Goal: Contribute content: Add original content to the website for others to see

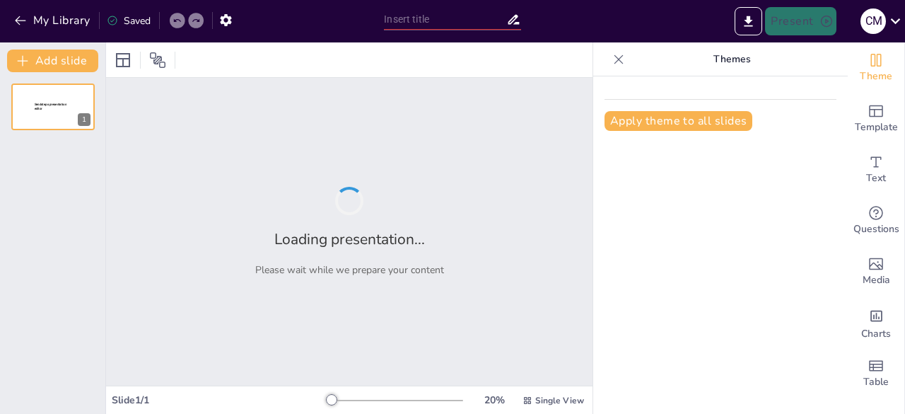
type input "Política y Planificación Lingüística"
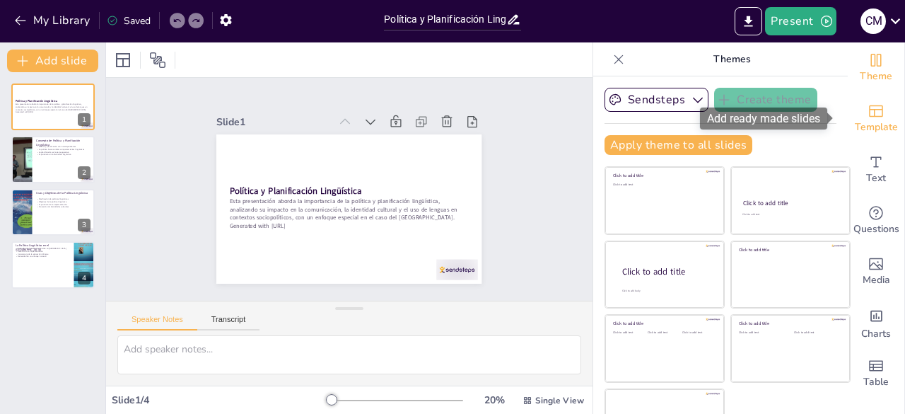
click at [878, 127] on div "Template" at bounding box center [876, 118] width 57 height 51
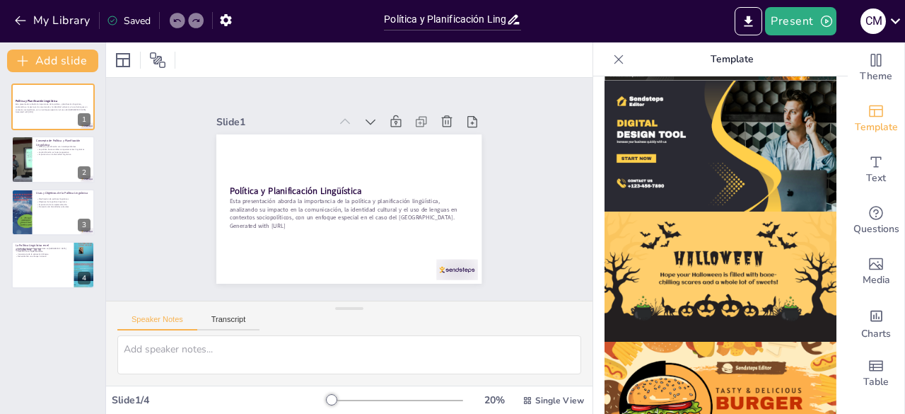
scroll to position [1458, 0]
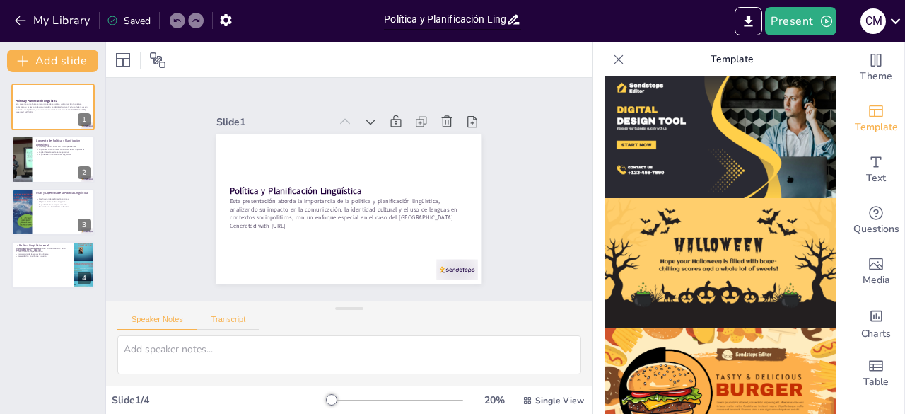
click at [237, 315] on button "Transcript" at bounding box center [228, 323] width 63 height 16
click at [147, 315] on button "Speaker Notes" at bounding box center [157, 323] width 80 height 16
click at [348, 361] on textarea at bounding box center [349, 354] width 464 height 39
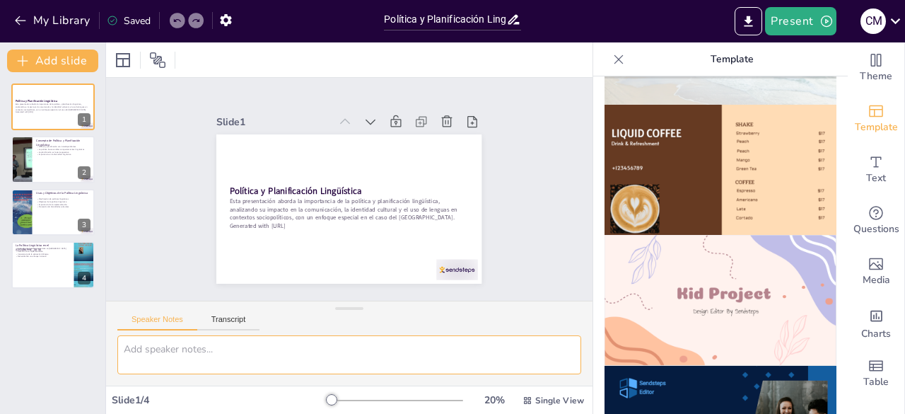
scroll to position [892, 0]
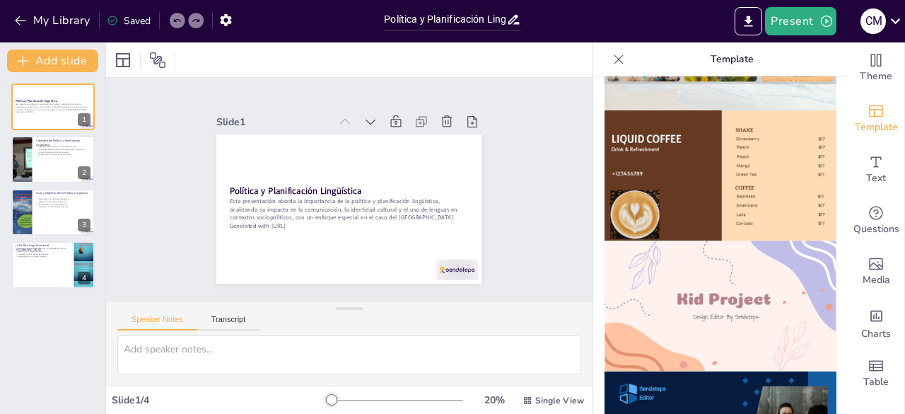
click at [749, 295] on img at bounding box center [720, 305] width 232 height 131
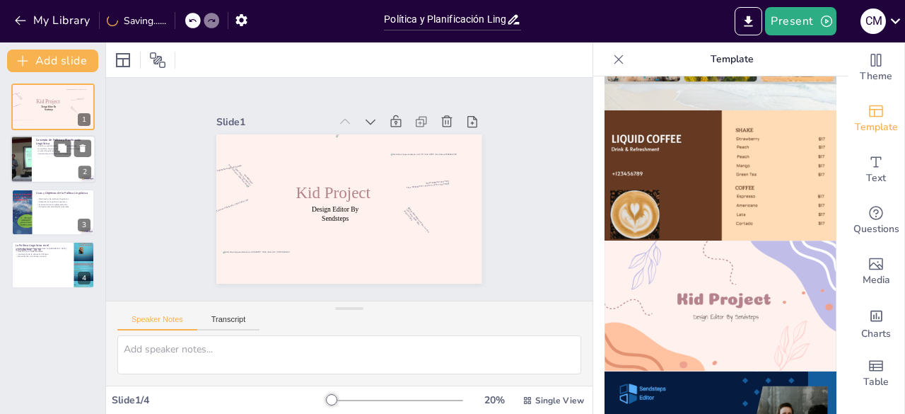
click at [73, 153] on div at bounding box center [72, 148] width 37 height 17
type textarea "Lo ipsumdolorsitame conse adipisci e seddoeiusmodt incididuntu la etdolor magn …"
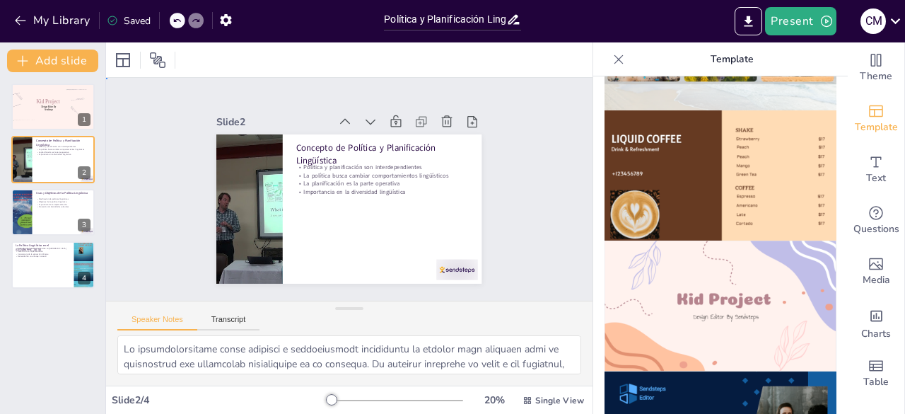
click at [156, 122] on div "Slide 1 Design Editor By Sendsteps Kid Project Slide 2 Concepto de Política y P…" at bounding box center [349, 189] width 532 height 362
click at [61, 107] on div at bounding box center [53, 107] width 85 height 48
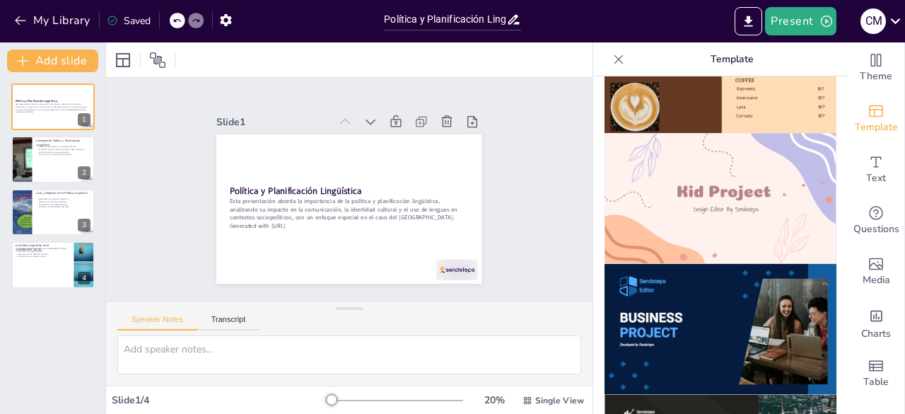
scroll to position [1034, 0]
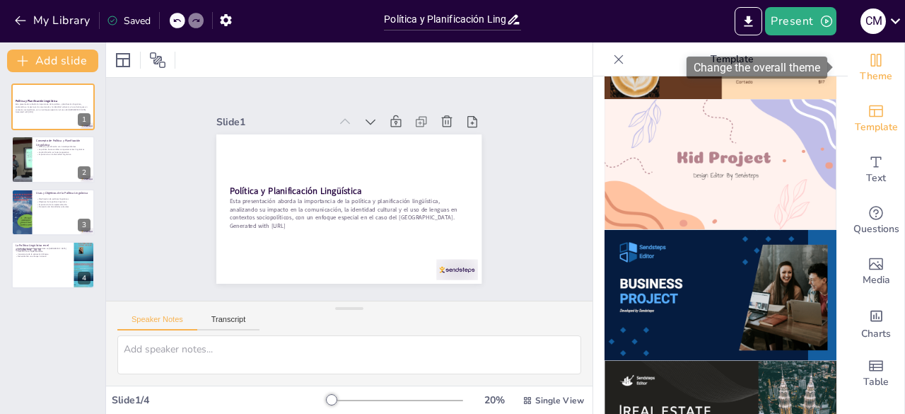
click at [879, 57] on div "Theme" at bounding box center [876, 67] width 57 height 51
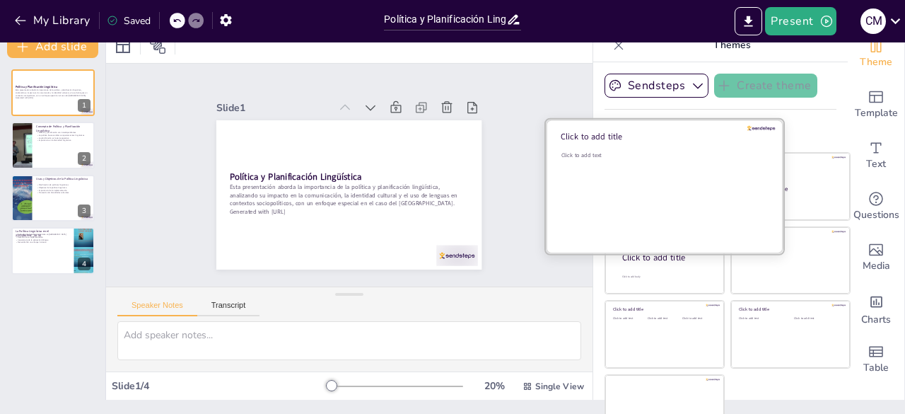
scroll to position [0, 0]
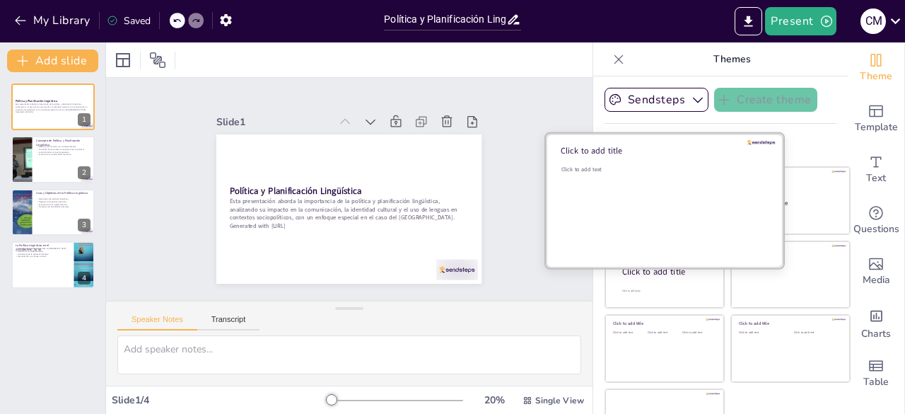
click at [745, 201] on div at bounding box center [665, 201] width 238 height 134
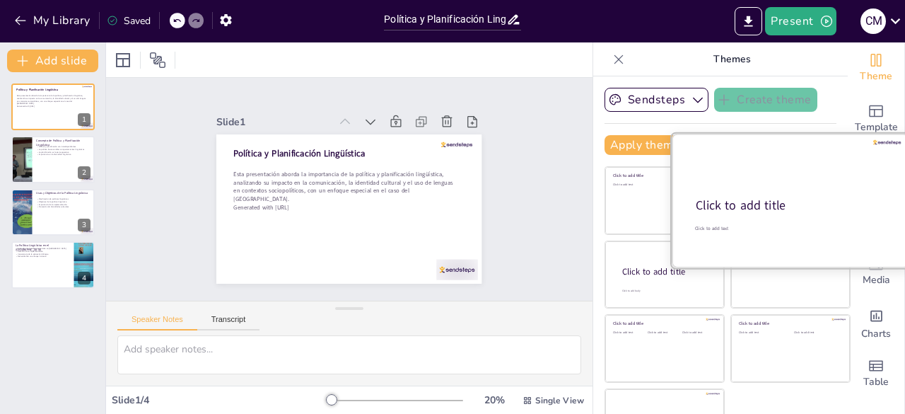
click at [791, 192] on div at bounding box center [791, 201] width 238 height 134
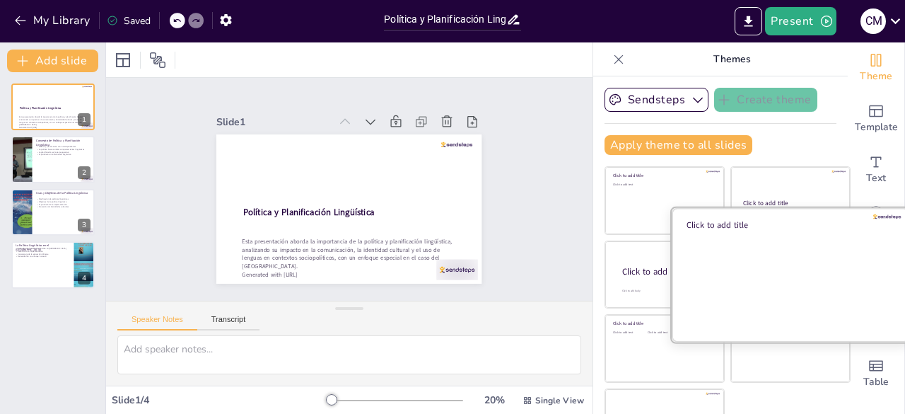
click at [672, 287] on div at bounding box center [791, 274] width 238 height 134
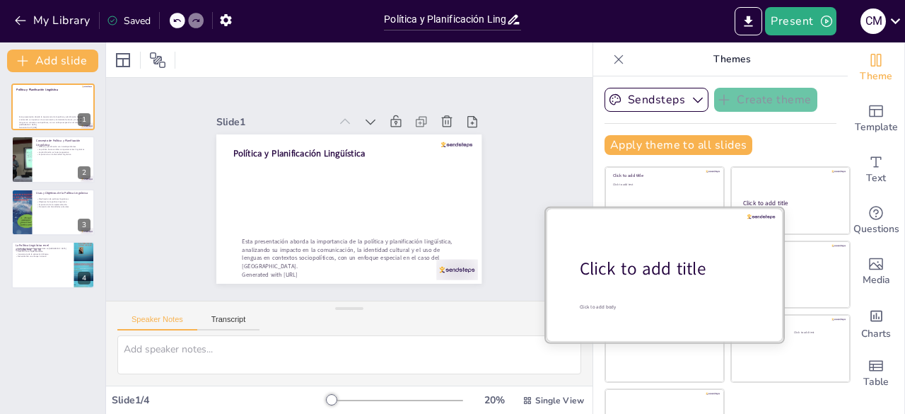
click at [645, 265] on div "Click to add title" at bounding box center [670, 269] width 180 height 24
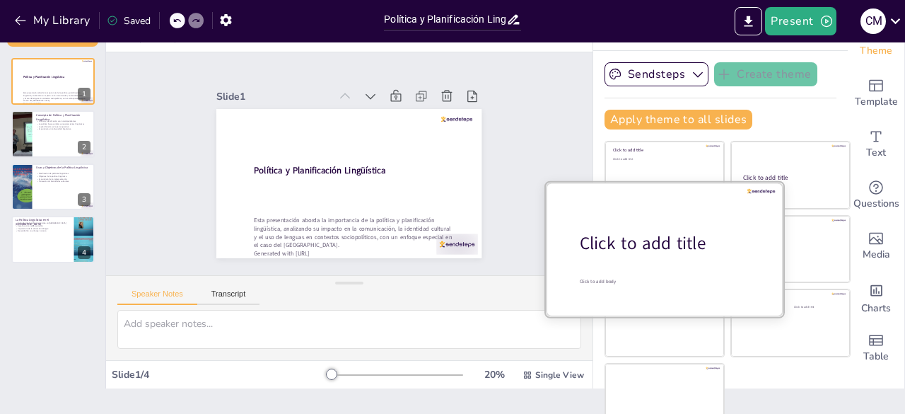
scroll to position [40, 0]
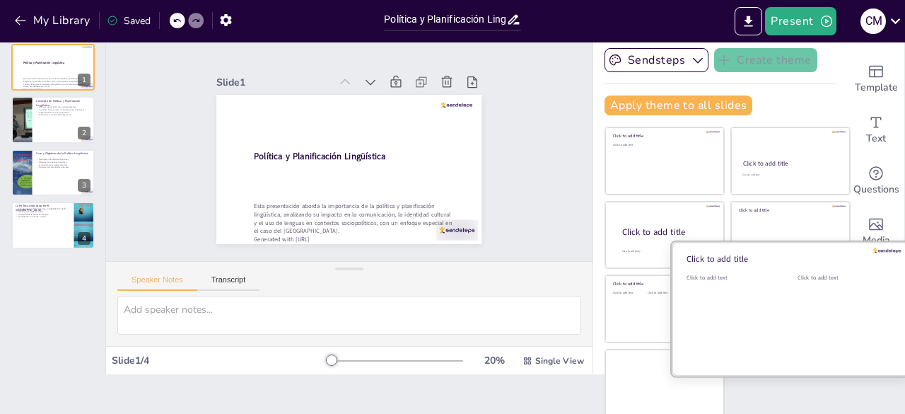
click at [672, 323] on div at bounding box center [791, 309] width 238 height 134
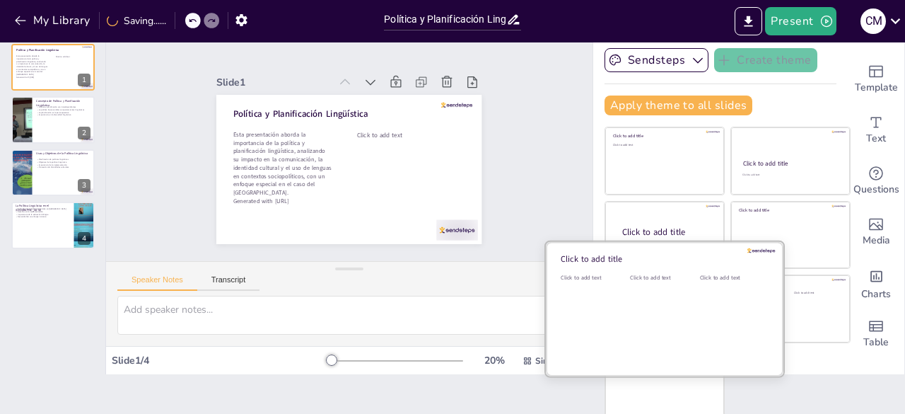
click at [630, 309] on div "Click to add text" at bounding box center [662, 318] width 64 height 88
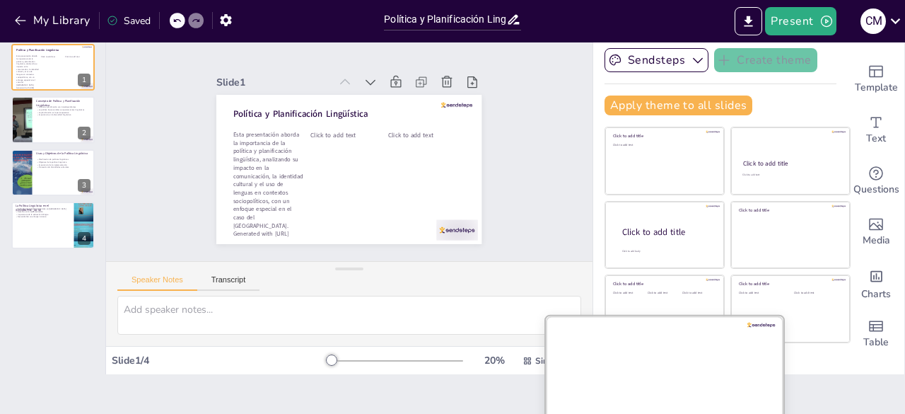
click at [663, 382] on div at bounding box center [665, 382] width 238 height 134
click at [663, 373] on div at bounding box center [665, 382] width 238 height 134
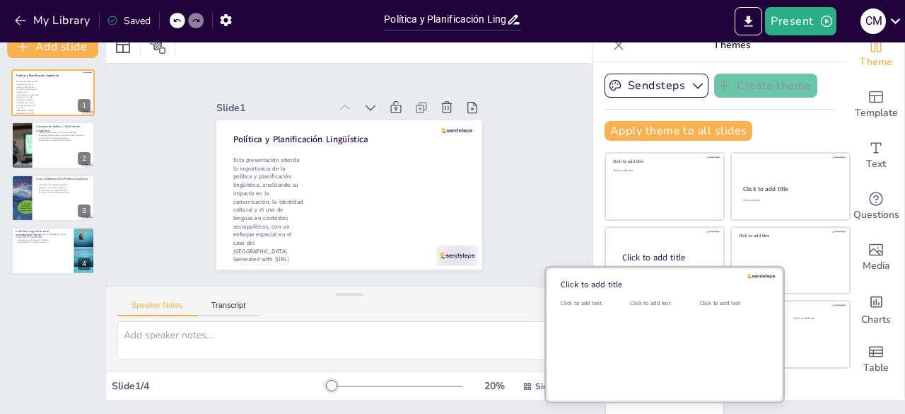
scroll to position [0, 0]
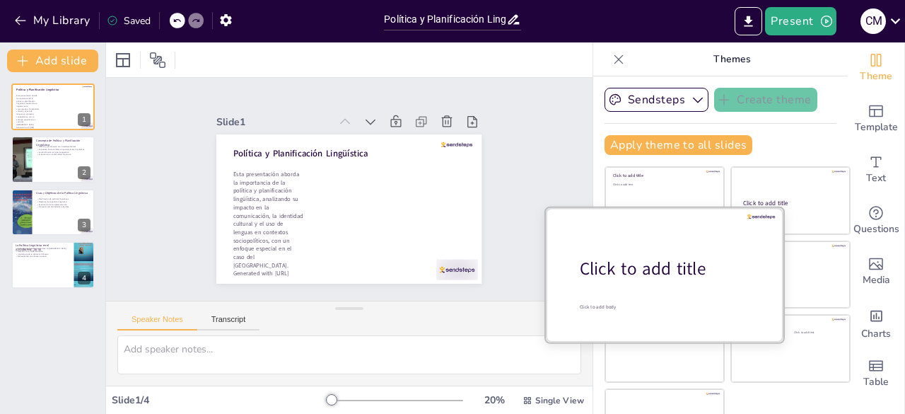
click at [669, 209] on div at bounding box center [665, 274] width 238 height 134
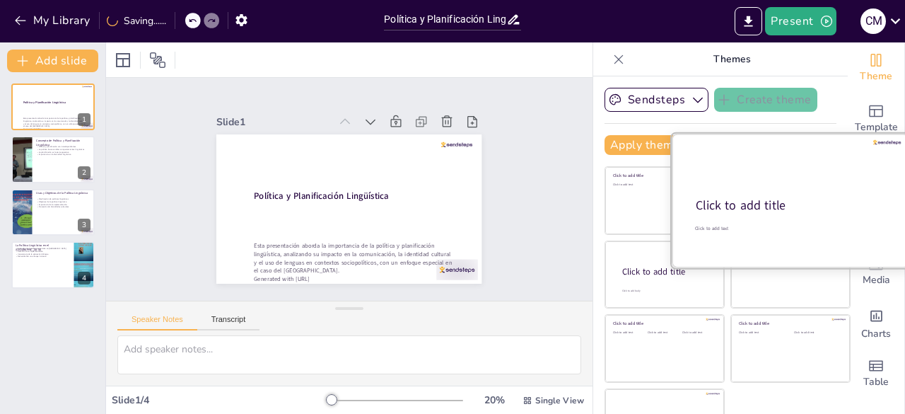
click at [739, 200] on div "Click to add title" at bounding box center [789, 205] width 187 height 17
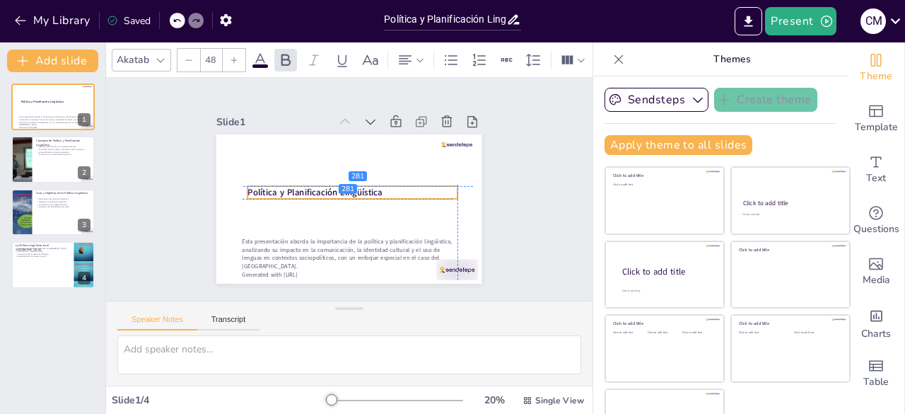
drag, startPoint x: 394, startPoint y: 210, endPoint x: 394, endPoint y: 189, distance: 21.2
click at [394, 189] on p "Política y Planificación Lingüística" at bounding box center [352, 192] width 210 height 35
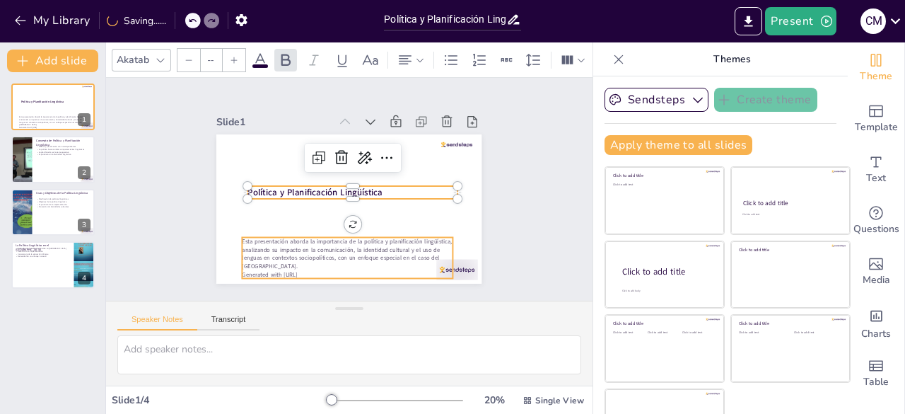
type input "32"
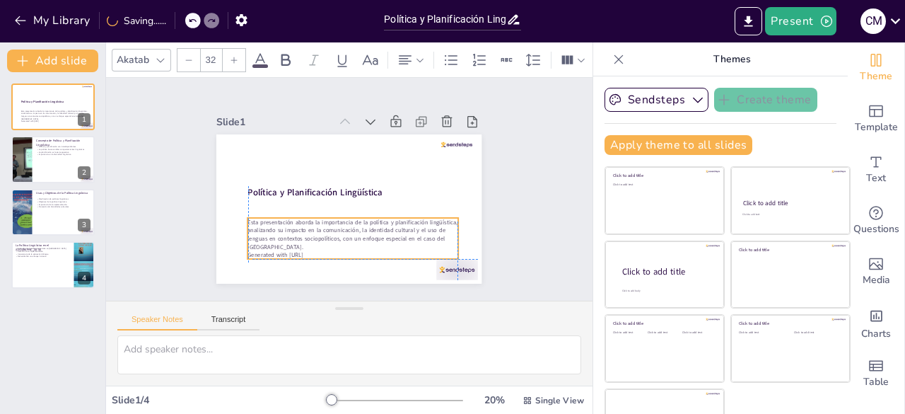
drag, startPoint x: 375, startPoint y: 247, endPoint x: 385, endPoint y: 230, distance: 19.0
click at [385, 230] on p "Esta presentación aborda la importancia de la política y planificación lingüíst…" at bounding box center [348, 234] width 213 height 55
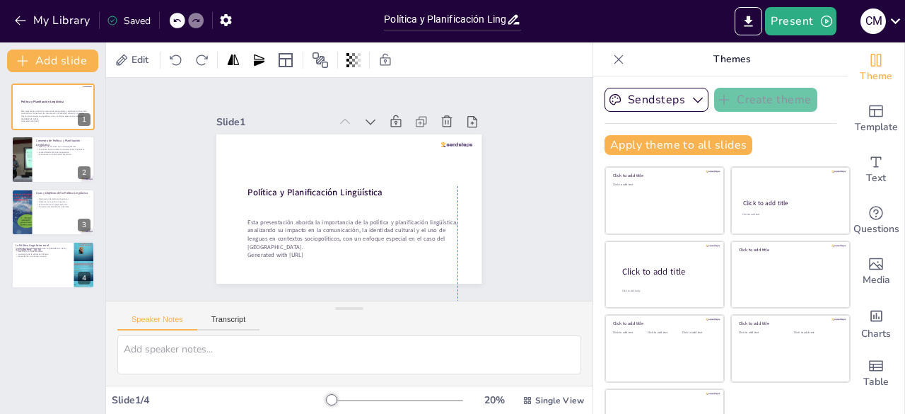
drag, startPoint x: 435, startPoint y: 268, endPoint x: 448, endPoint y: 308, distance: 41.6
drag, startPoint x: 440, startPoint y: 141, endPoint x: 471, endPoint y: 136, distance: 31.4
click at [471, 136] on div "Slide 1 Política y Planificación Lingüística Esta presentación aborda la import…" at bounding box center [349, 188] width 362 height 223
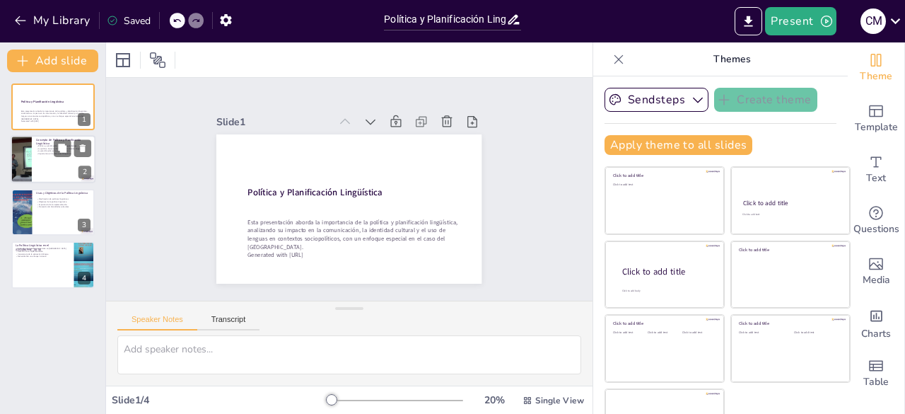
click at [55, 165] on div at bounding box center [53, 160] width 85 height 48
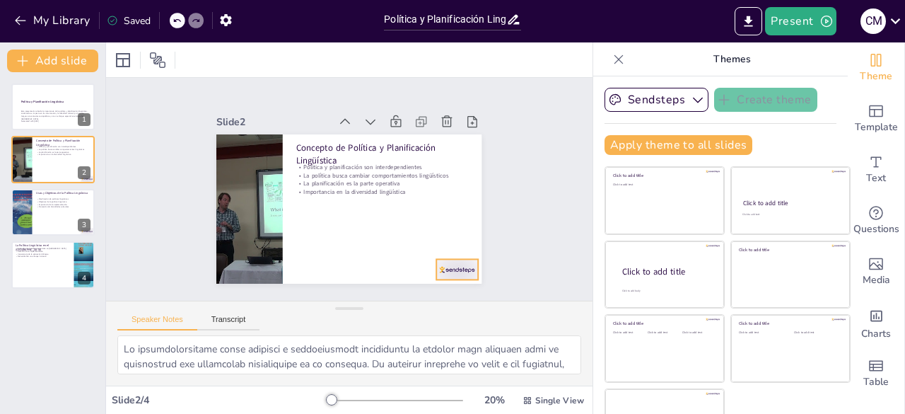
click at [435, 283] on div at bounding box center [427, 299] width 46 height 33
click at [61, 199] on icon at bounding box center [62, 201] width 8 height 8
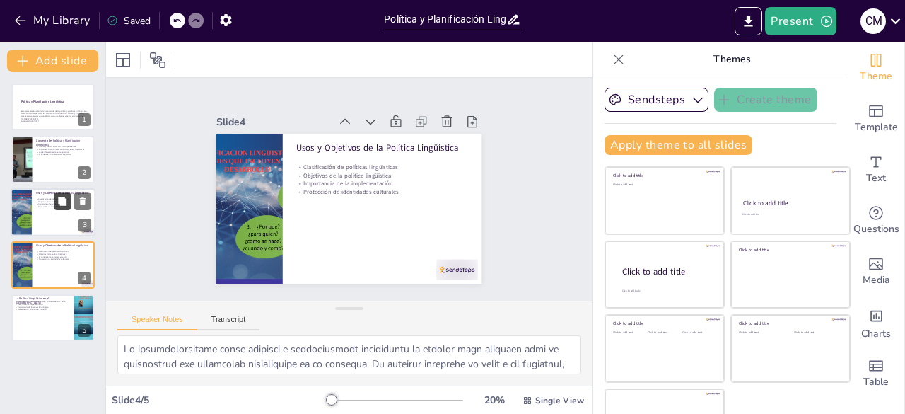
type textarea "La clasificación de las políticas lingüísticas ayuda a entender cómo se abordan…"
click at [418, 283] on div "Slide 1 Política y Planificación Lingüística Esta presentación aborda la import…" at bounding box center [349, 189] width 522 height 319
click at [438, 278] on div "Slide 1 Política y Planificación Lingüística Esta presentación aborda la import…" at bounding box center [349, 189] width 525 height 466
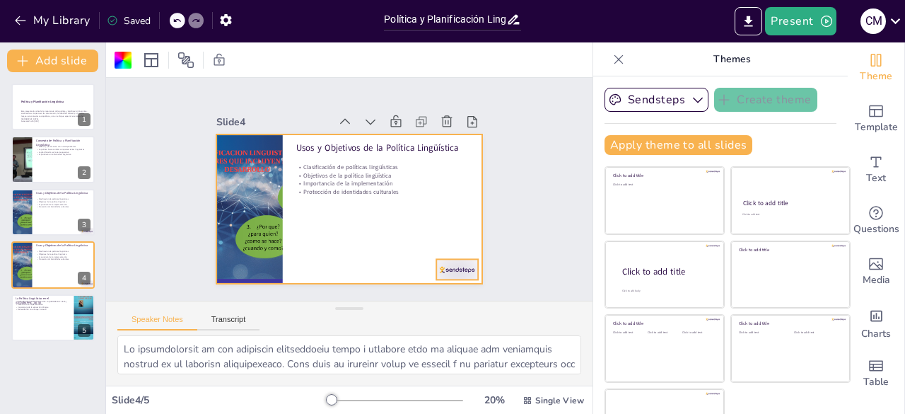
click at [453, 276] on div at bounding box center [438, 290] width 45 height 29
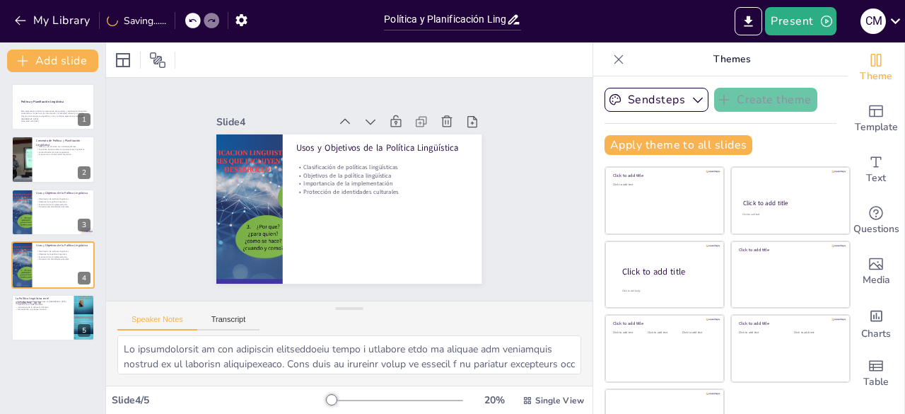
click at [630, 56] on p "Themes" at bounding box center [732, 59] width 204 height 34
click at [62, 89] on button at bounding box center [62, 95] width 17 height 17
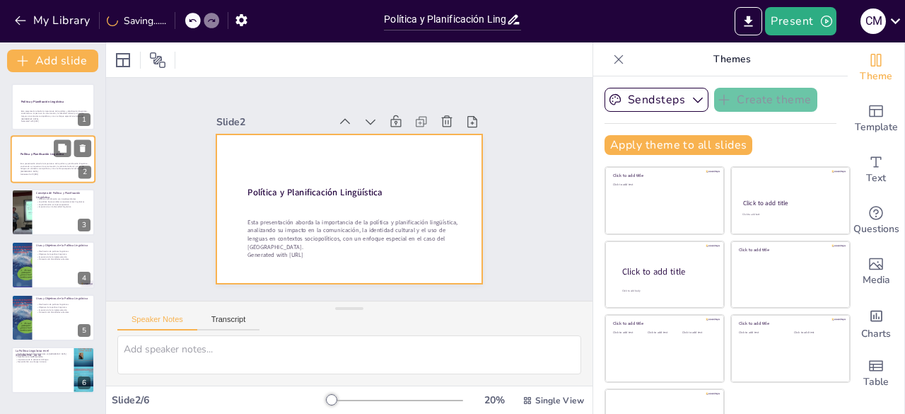
click at [55, 163] on p "Esta presentación aborda la importancia de la política y planificación lingüíst…" at bounding box center [54, 168] width 67 height 11
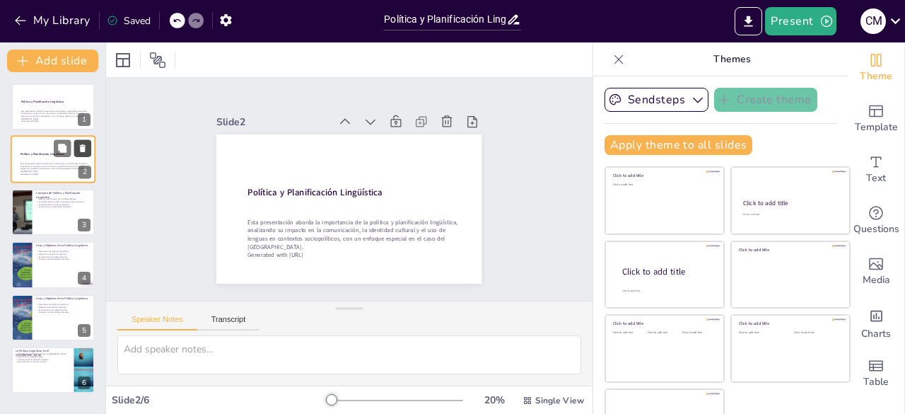
click at [83, 153] on icon at bounding box center [83, 149] width 10 height 10
type textarea "Lo ipsumdolorsitame conse adipisci e seddoeiusmodt incididuntu la etdolor magn …"
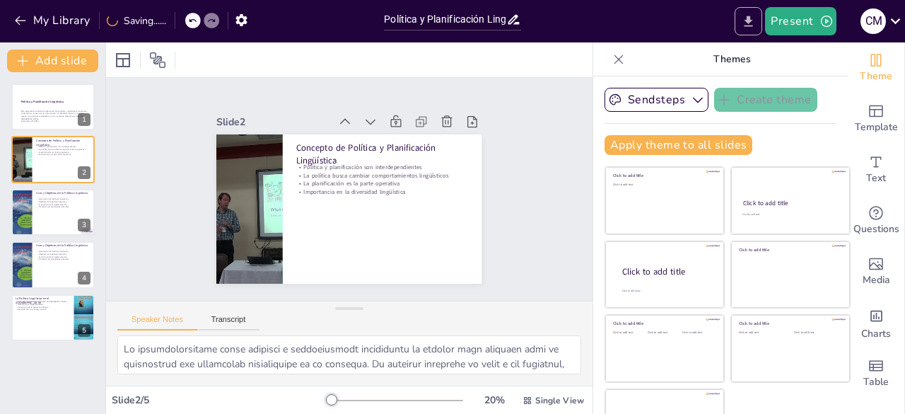
click at [761, 15] on button "Export to PowerPoint" at bounding box center [748, 21] width 28 height 28
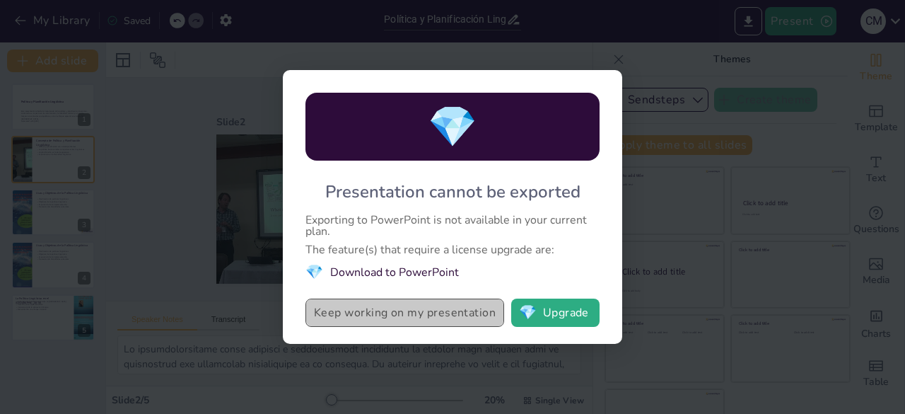
click at [420, 324] on button "Keep working on my presentation" at bounding box center [404, 312] width 199 height 28
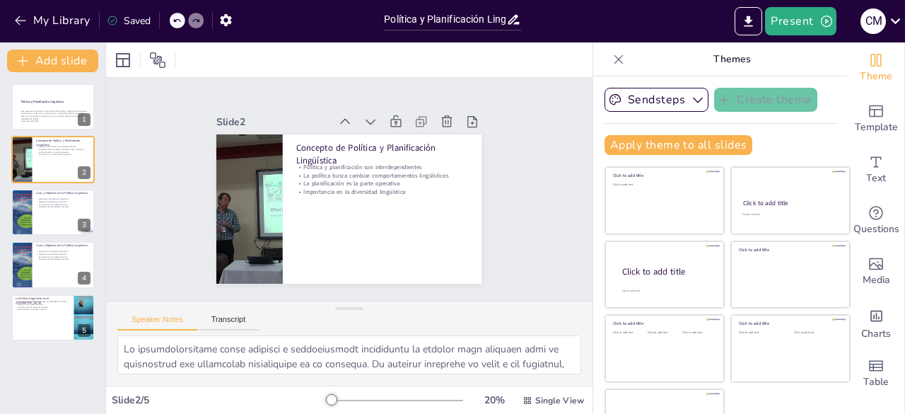
click at [611, 59] on icon at bounding box center [618, 59] width 14 height 14
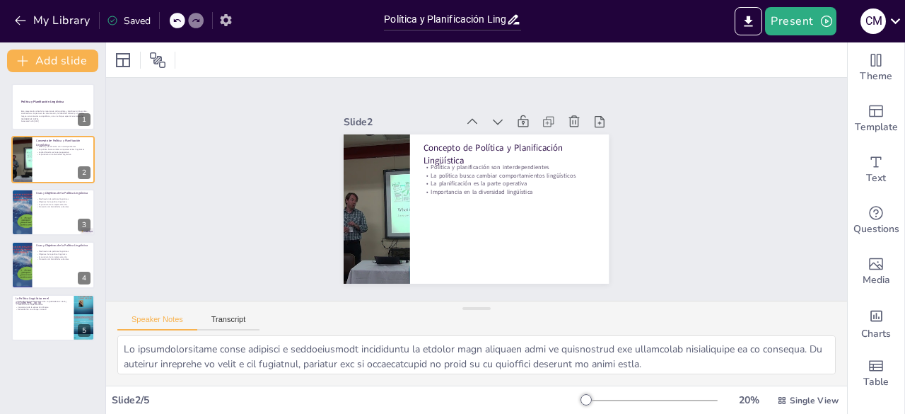
click at [232, 15] on icon "button" at bounding box center [225, 20] width 15 height 15
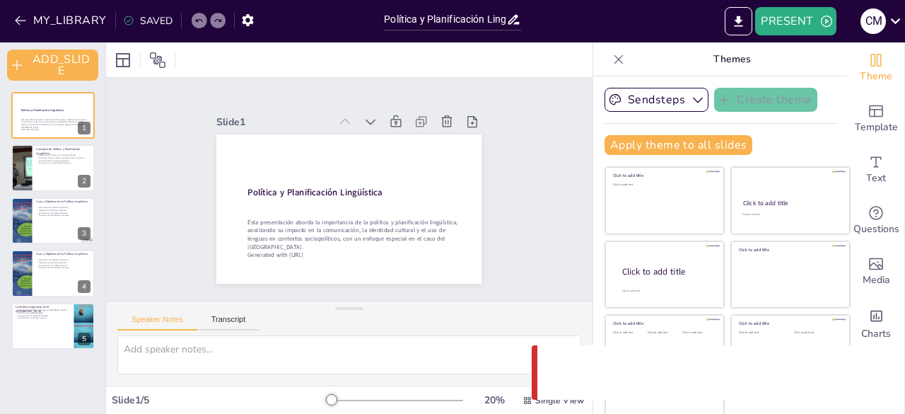
click at [593, 71] on div "Themes" at bounding box center [720, 59] width 254 height 34
click at [607, 66] on div at bounding box center [618, 59] width 23 height 23
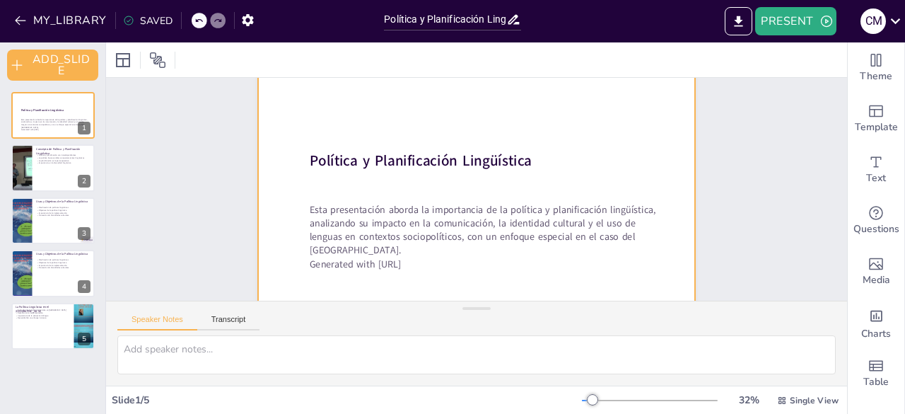
scroll to position [71, 0]
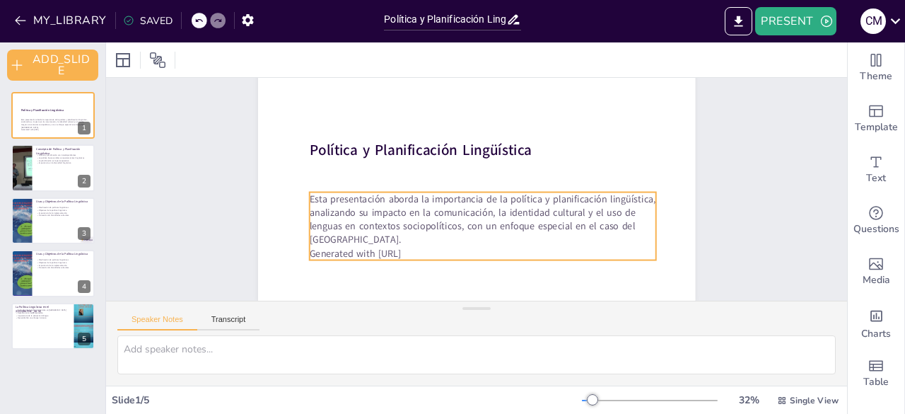
click at [390, 235] on p "Esta presentación aborda la importancia de la política y planificación lingüíst…" at bounding box center [483, 219] width 347 height 54
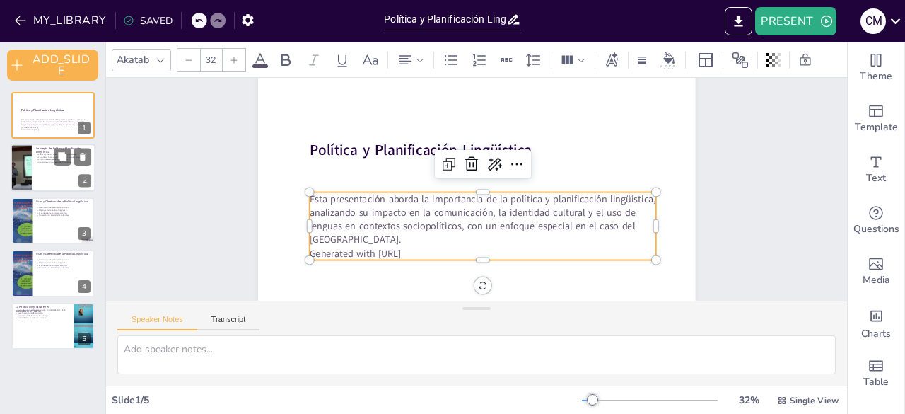
click at [48, 156] on p "La política busca cambiar comportamientos lingüísticos" at bounding box center [63, 157] width 55 height 3
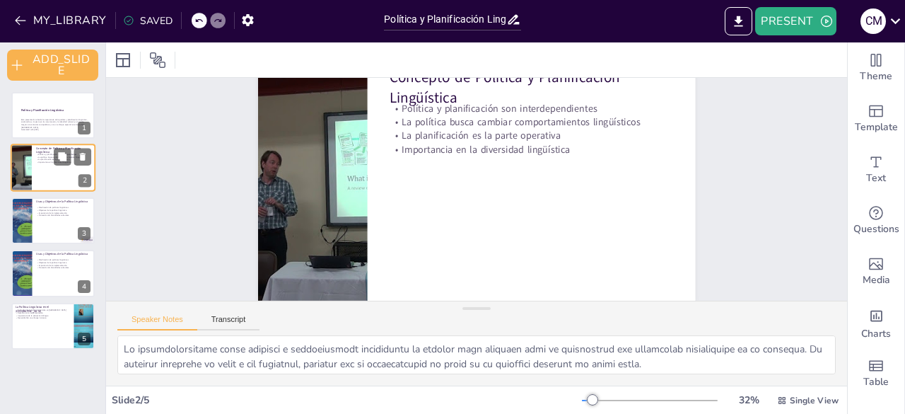
scroll to position [0, 0]
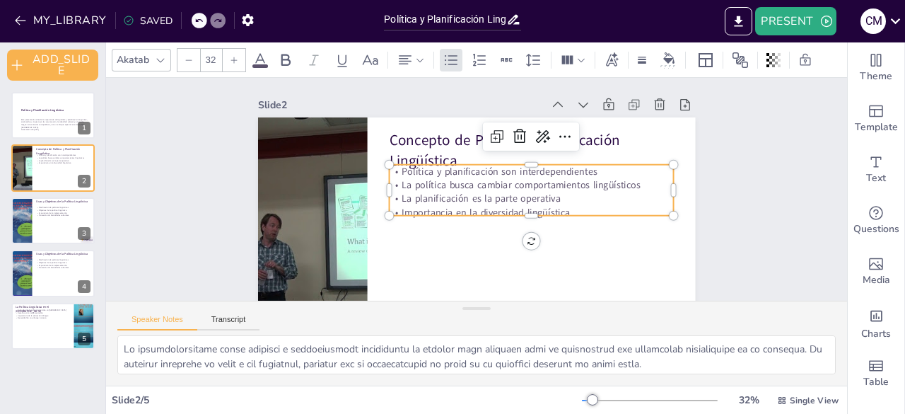
click at [516, 216] on div "Concepto de Política y Planificación Lingüística Política y planificación son i…" at bounding box center [476, 240] width 437 height 246
click at [516, 216] on div at bounding box center [531, 221] width 284 height 11
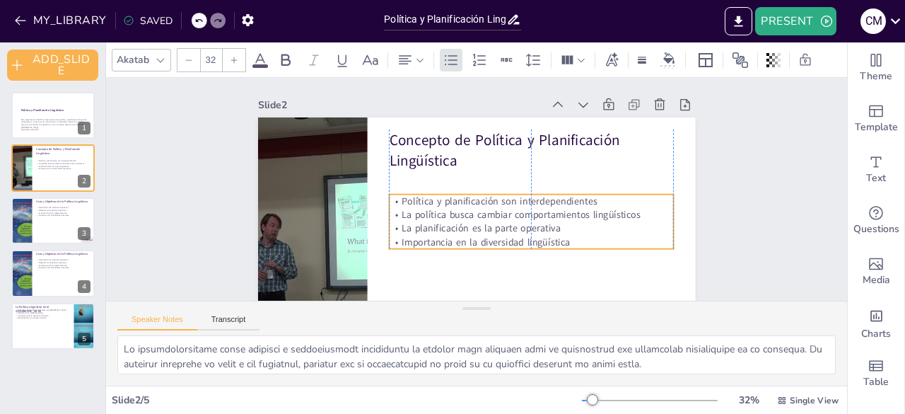
drag, startPoint x: 633, startPoint y: 206, endPoint x: 638, endPoint y: 248, distance: 42.7
click at [638, 248] on p "Importancia en la diversidad lingüística" at bounding box center [531, 241] width 284 height 13
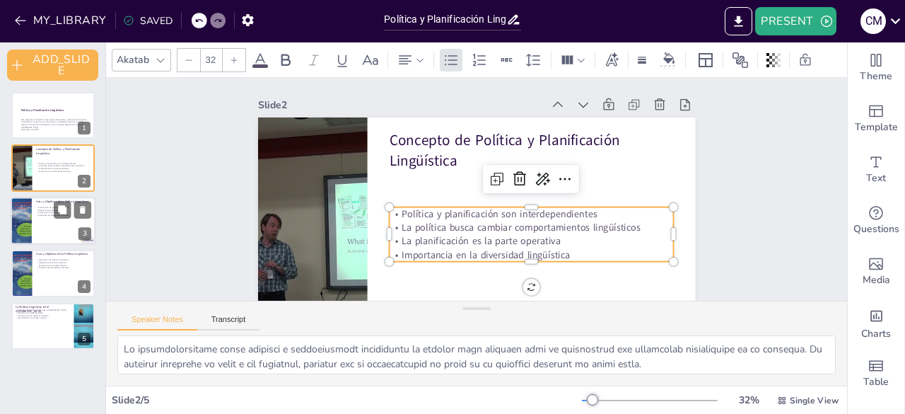
click at [45, 233] on div at bounding box center [53, 221] width 85 height 48
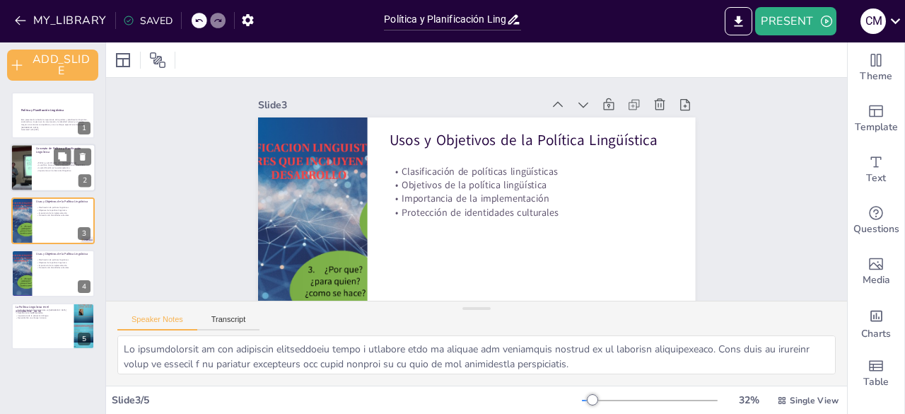
click at [46, 187] on div at bounding box center [53, 168] width 85 height 48
type textarea "Lo ipsumdolorsitame conse adipisci e seddoeiusmodt incididuntu la etdolor magn …"
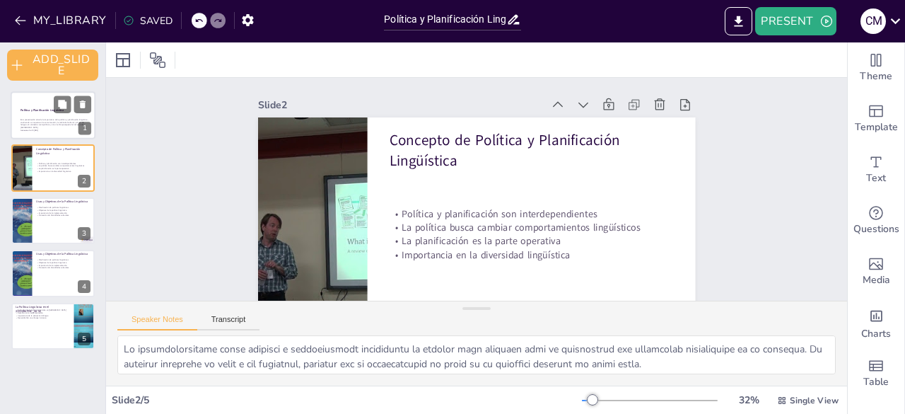
click at [47, 118] on p "Esta presentación aborda la importancia de la política y planificación lingüíst…" at bounding box center [54, 123] width 67 height 11
